Goal: Check status: Check status

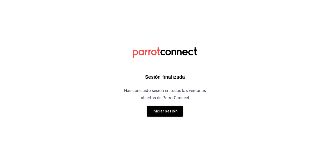
click at [158, 110] on button "Iniciar sesión" at bounding box center [165, 111] width 36 height 11
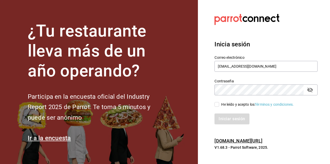
click at [217, 102] on input "He leído y acepto los Términos y condiciones." at bounding box center [217, 104] width 5 height 5
checkbox input "true"
click at [232, 123] on button "Iniciar sesión" at bounding box center [232, 119] width 35 height 11
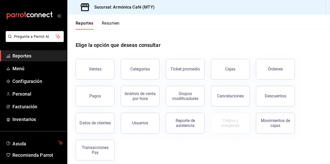
click at [91, 100] on button "Pagos" at bounding box center [95, 96] width 39 height 21
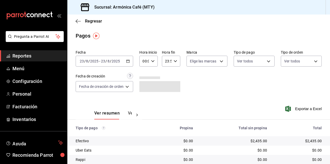
click at [126, 60] on div "2025-08-23 23 / 8 / 2025 - 2025-08-23 23 / 8 / 2025" at bounding box center [105, 61] width 58 height 11
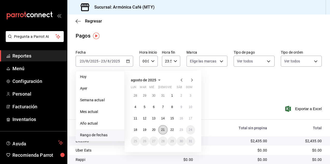
click at [161, 130] on abbr "21" at bounding box center [162, 130] width 3 height 4
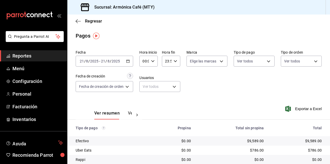
click at [131, 58] on div "2025-08-21 21 / 8 / 2025 - 2025-08-21 21 / 8 / 2025" at bounding box center [105, 61] width 58 height 11
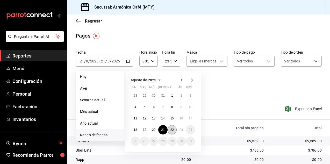
click at [172, 130] on abbr "22" at bounding box center [172, 130] width 3 height 4
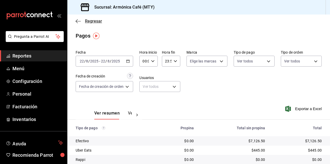
click at [93, 23] on span "Regresar" at bounding box center [93, 21] width 17 height 5
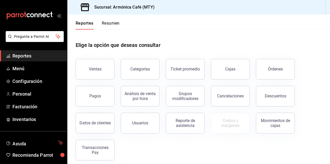
click at [101, 144] on button "Transacciones Pay" at bounding box center [95, 150] width 39 height 21
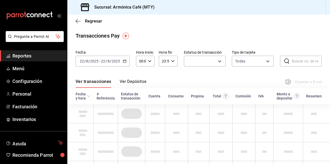
click at [133, 82] on button "Ver Depósitos" at bounding box center [133, 83] width 27 height 9
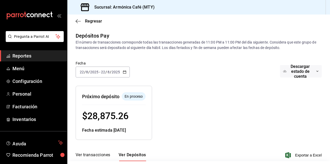
scroll to position [44, 0]
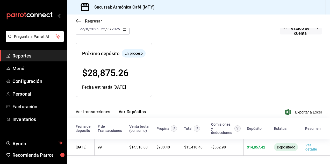
click at [95, 20] on span "Regresar" at bounding box center [93, 21] width 17 height 5
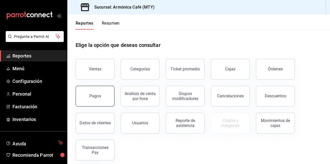
click at [104, 101] on button "Pagos" at bounding box center [95, 96] width 39 height 21
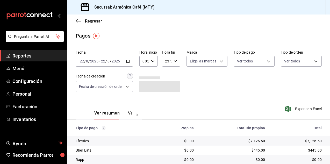
click at [123, 60] on div "2025-08-22 22 / 8 / 2025 - 2025-08-22 22 / 8 / 2025" at bounding box center [105, 61] width 58 height 11
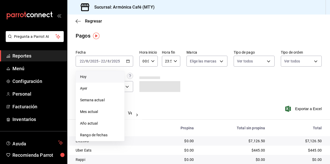
click at [90, 77] on span "Hoy" at bounding box center [100, 76] width 40 height 5
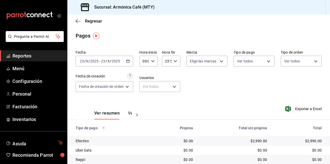
click at [131, 64] on div "2025-08-23 23 / 8 / 2025 - 2025-08-23 23 / 8 / 2025" at bounding box center [105, 61] width 58 height 11
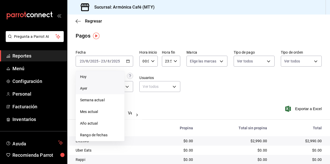
click at [92, 89] on span "Ayer" at bounding box center [100, 88] width 40 height 5
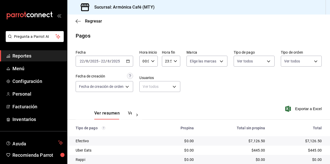
scroll to position [37, 0]
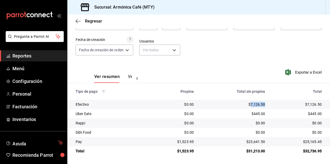
drag, startPoint x: 248, startPoint y: 105, endPoint x: 263, endPoint y: 104, distance: 14.3
click at [263, 104] on td "$7,126.50" at bounding box center [233, 104] width 71 height 9
copy div "7,126.50"
drag, startPoint x: 246, startPoint y: 141, endPoint x: 262, endPoint y: 141, distance: 16.1
click at [262, 141] on div "$23,641.50" at bounding box center [233, 141] width 63 height 5
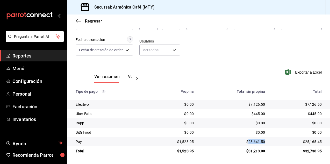
copy div "23,641.50"
drag, startPoint x: 179, startPoint y: 143, endPoint x: 192, endPoint y: 141, distance: 13.9
click at [192, 141] on td "$1,523.95" at bounding box center [174, 141] width 49 height 9
copy div "1,523.95"
click at [101, 20] on span "Regresar" at bounding box center [93, 21] width 17 height 5
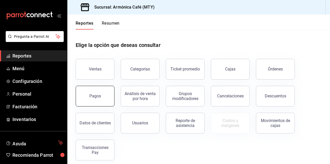
click at [87, 90] on button "Pagos" at bounding box center [95, 96] width 39 height 21
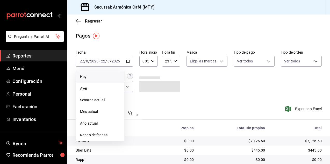
click at [100, 78] on span "Hoy" at bounding box center [100, 76] width 40 height 5
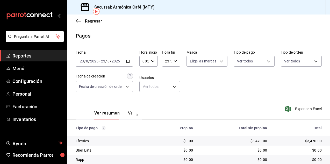
scroll to position [37, 0]
